Goal: Task Accomplishment & Management: Complete application form

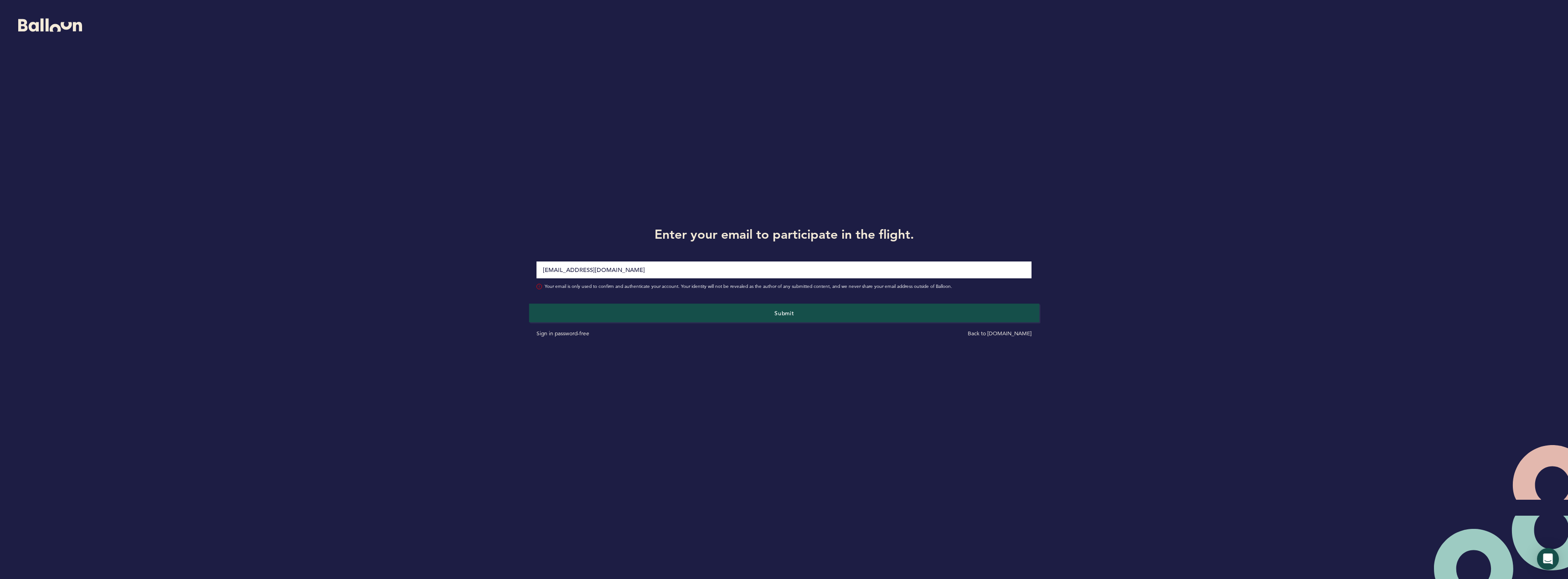
type input "[EMAIL_ADDRESS][DOMAIN_NAME]"
click at [808, 316] on button "Submit" at bounding box center [784, 313] width 510 height 19
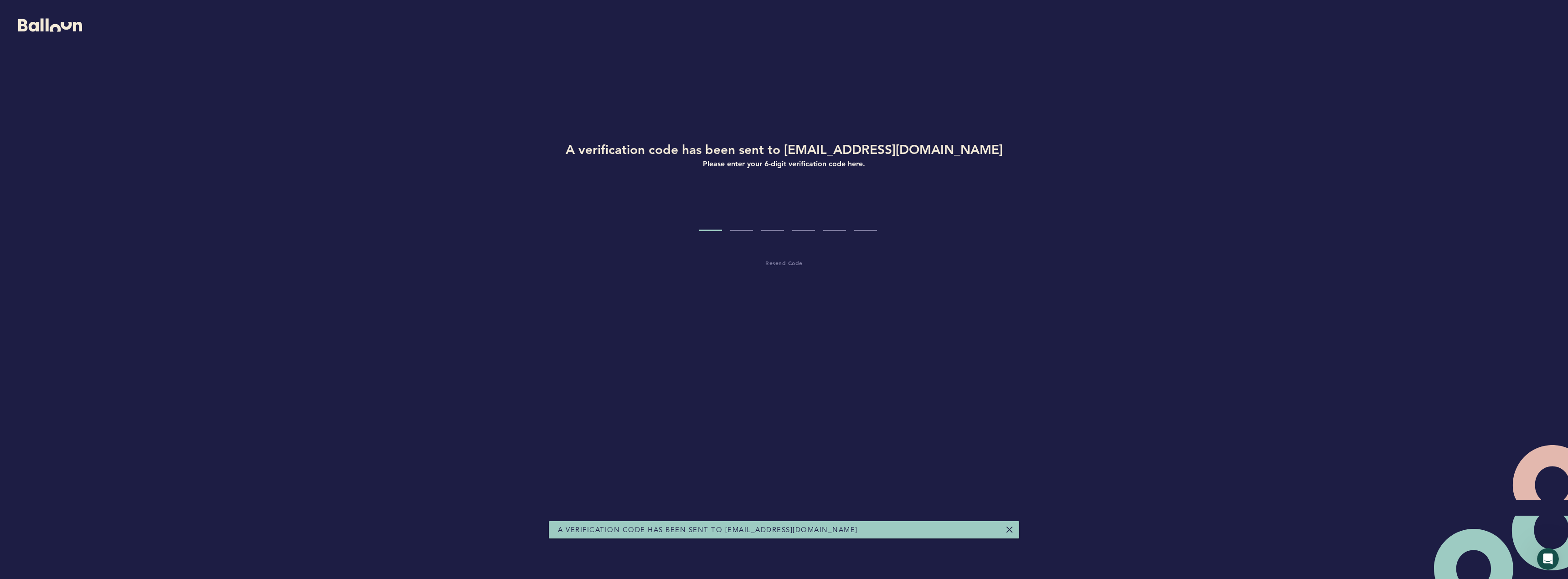
click at [765, 196] on div "A verification code has been sent to kdrazkowski@alarm.com Please enter your 6-…" at bounding box center [784, 280] width 784 height 280
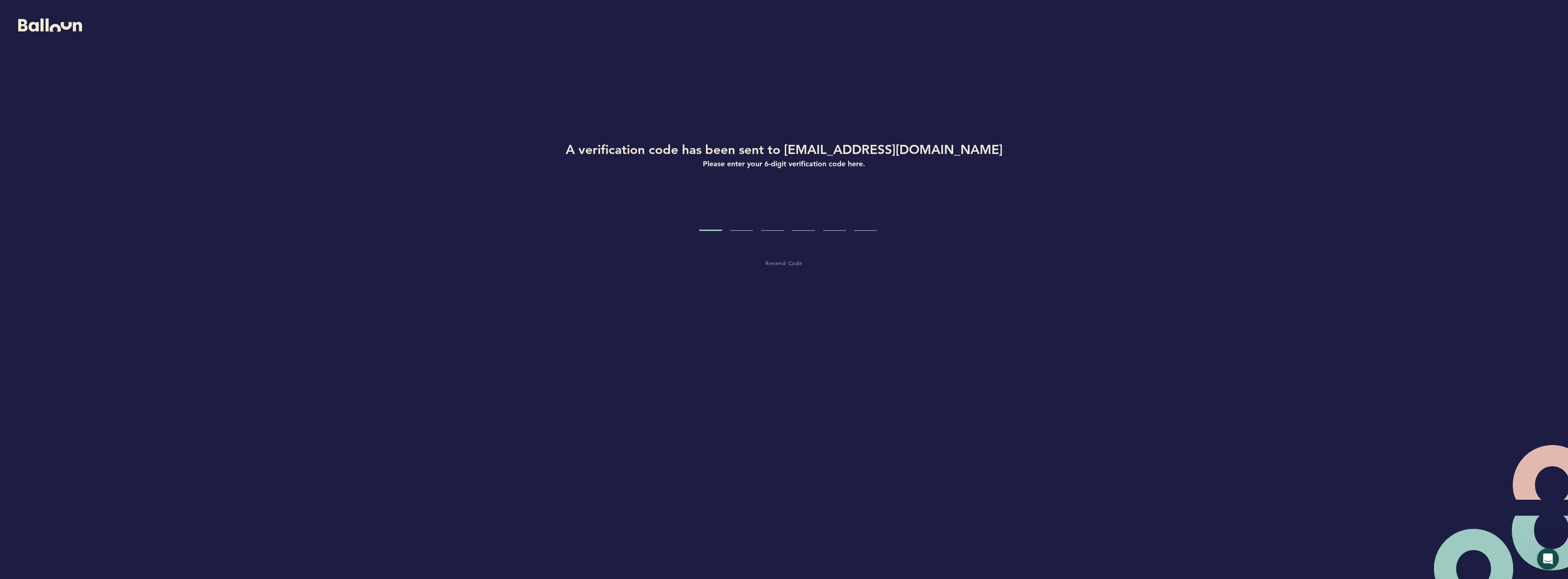
click at [710, 221] on input "Code digit 1" at bounding box center [710, 213] width 23 height 34
paste input "6"
type input "6"
type input "2"
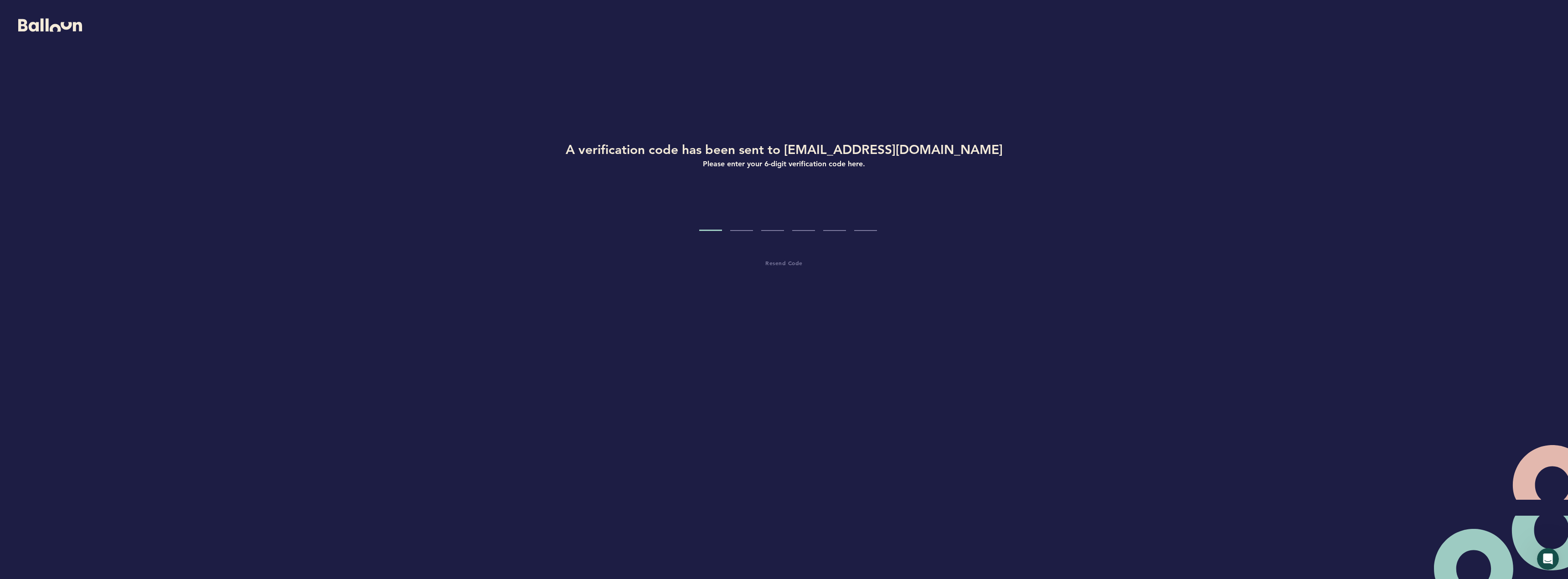
type input "2"
type input "8"
type input "0"
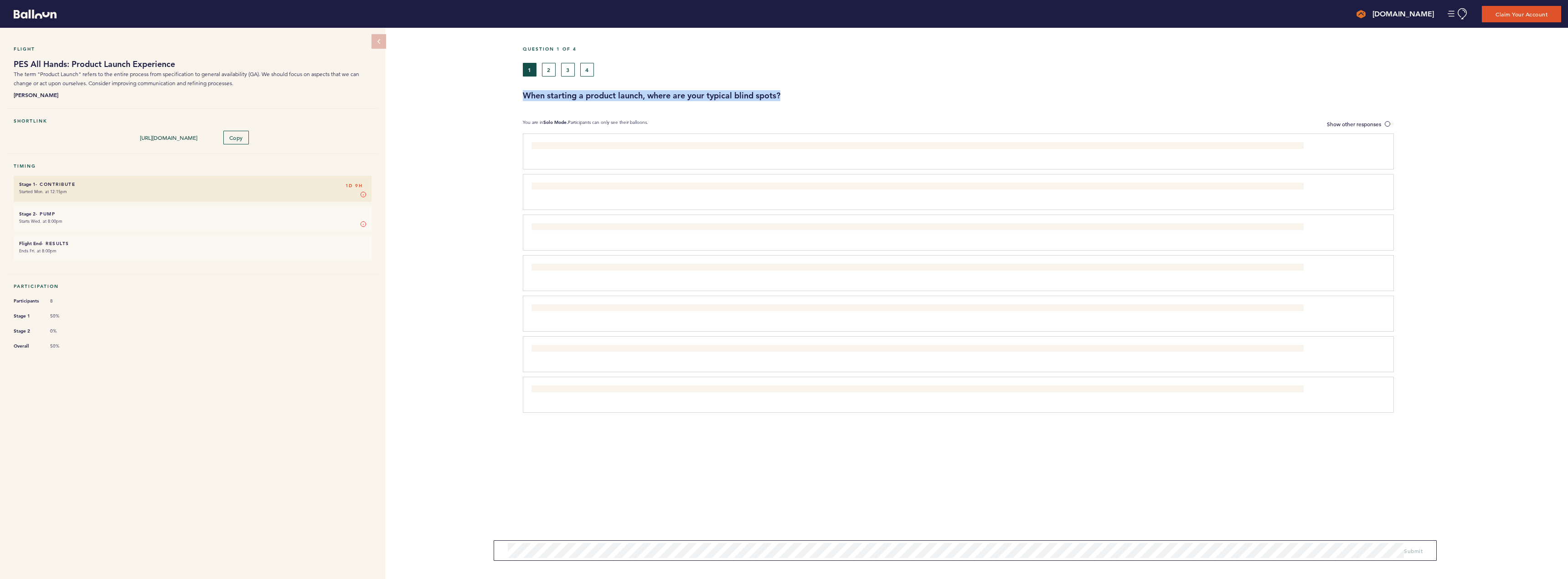
drag, startPoint x: 520, startPoint y: 97, endPoint x: 794, endPoint y: 99, distance: 274.0
click at [794, 99] on div "When starting a product launch, where are your typical blind spots?" at bounding box center [1042, 95] width 1052 height 11
copy h3 "When starting a product launch, where are your typical blind spots?"
click at [1417, 549] on span "Submit" at bounding box center [1413, 547] width 19 height 7
click at [547, 75] on button "2" at bounding box center [548, 69] width 13 height 13
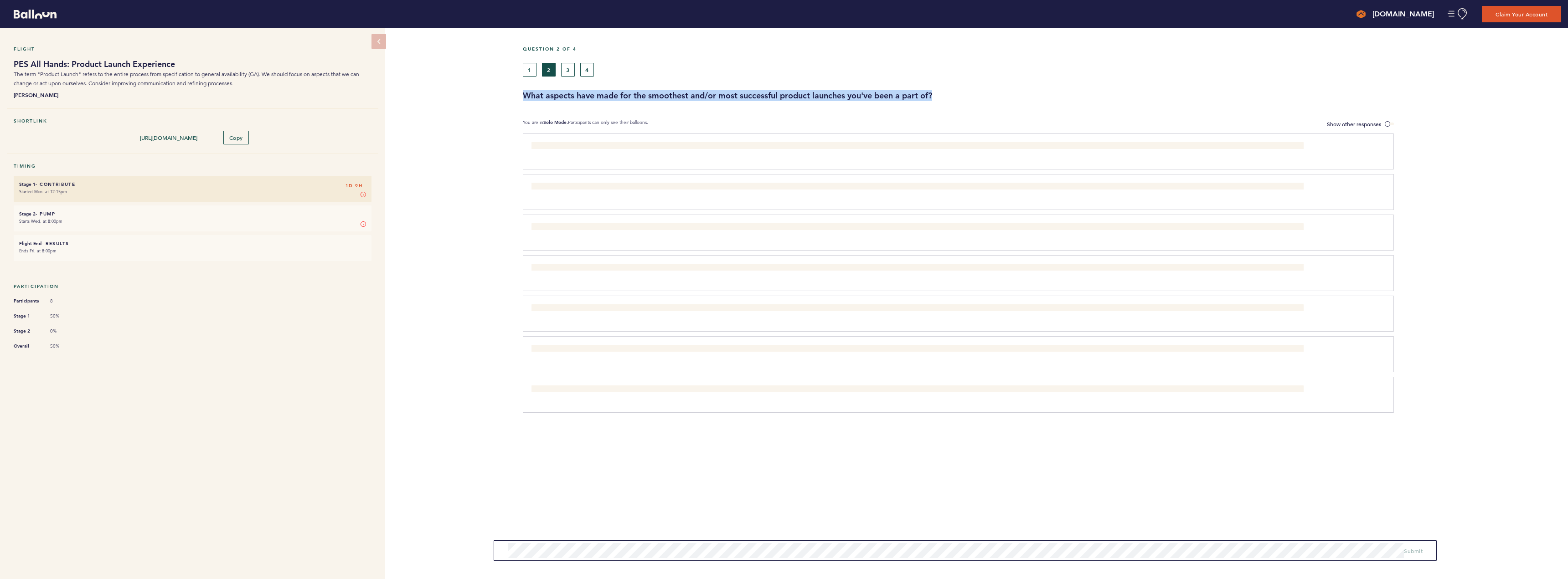
drag, startPoint x: 522, startPoint y: 95, endPoint x: 939, endPoint y: 94, distance: 417.0
click at [939, 94] on div "What aspects have made for the smoothest and/or most successful product launche…" at bounding box center [1042, 95] width 1052 height 11
copy h3 "What aspects have made for the smoothest and/or most successful product launche…"
